Goal: Connect with others: Connect with others

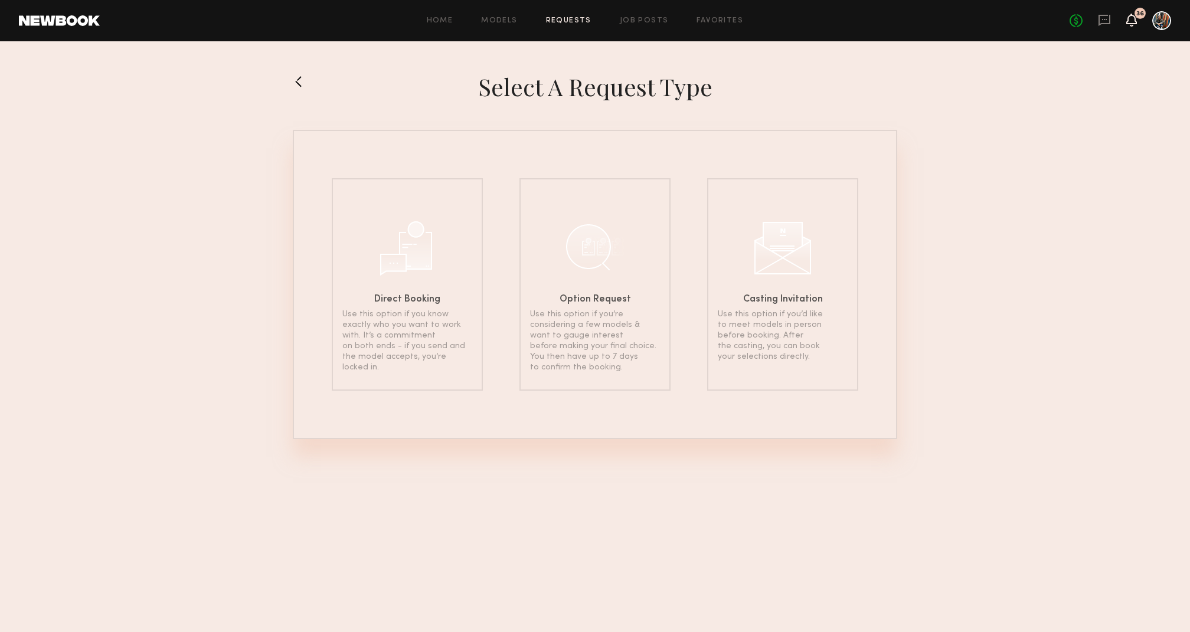
click at [1133, 20] on icon at bounding box center [1131, 19] width 9 height 8
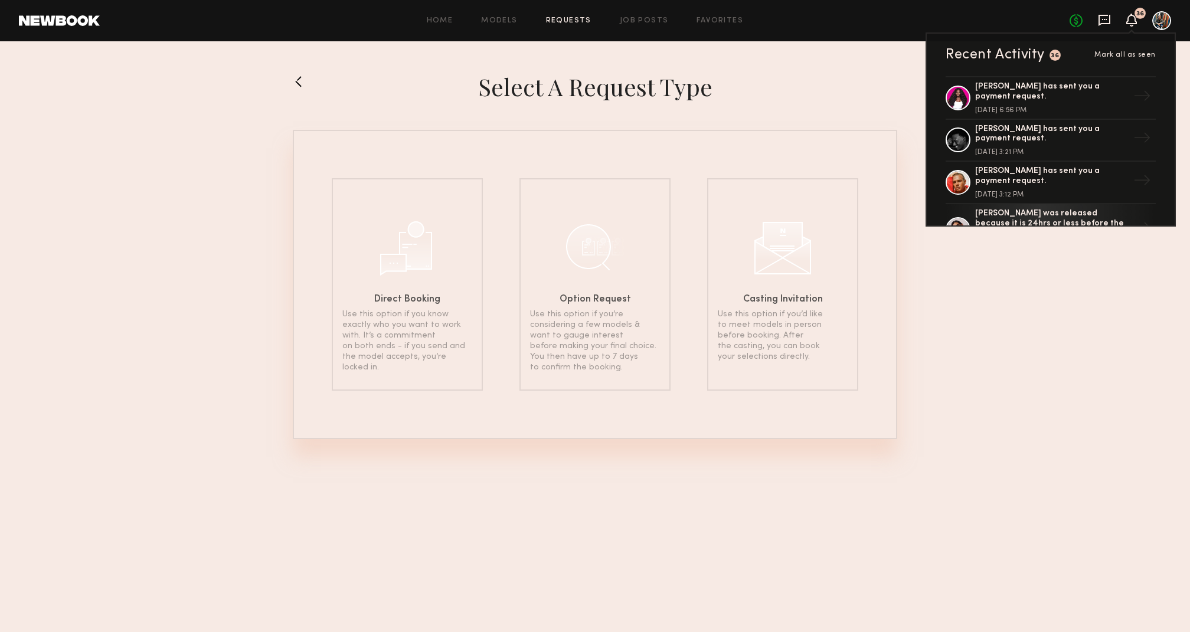
click at [1103, 18] on icon at bounding box center [1104, 20] width 13 height 13
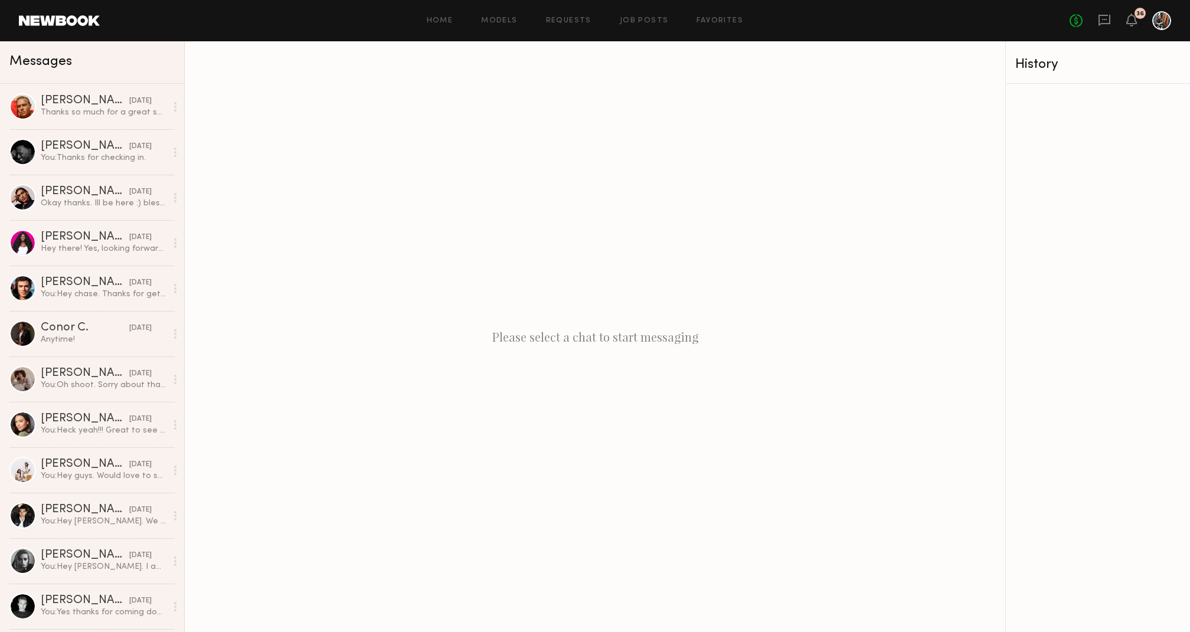
click at [594, 15] on div "Home Models Requests Job Posts Favorites Sign Out No fees up to $5,000 36" at bounding box center [635, 20] width 1071 height 19
click at [580, 18] on link "Requests" at bounding box center [568, 21] width 45 height 8
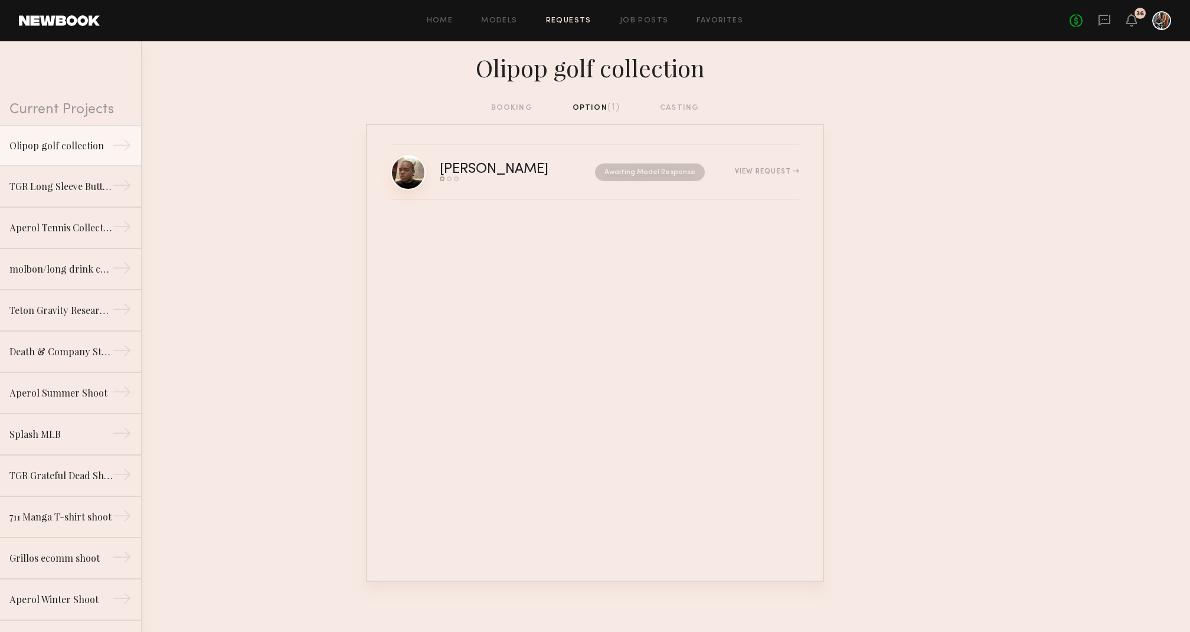
click at [410, 173] on link at bounding box center [408, 172] width 35 height 35
